Goal: Transaction & Acquisition: Purchase product/service

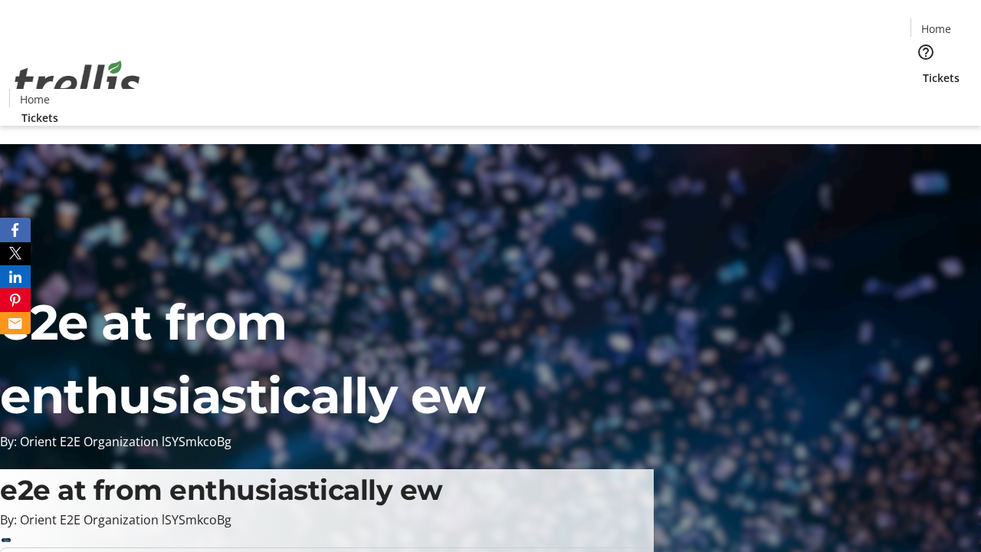
click at [922, 70] on span "Tickets" at bounding box center [940, 78] width 37 height 16
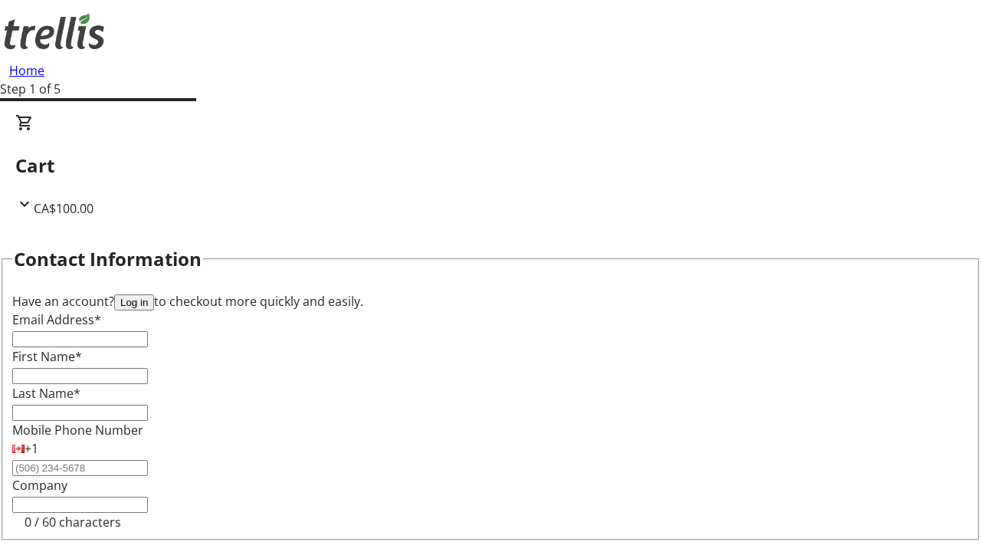
type input "FREE"
type input "[EMAIL_ADDRESS][DOMAIN_NAME]"
type input "[PERSON_NAME]"
type input "Kuvalis"
